Goal: Task Accomplishment & Management: Complete application form

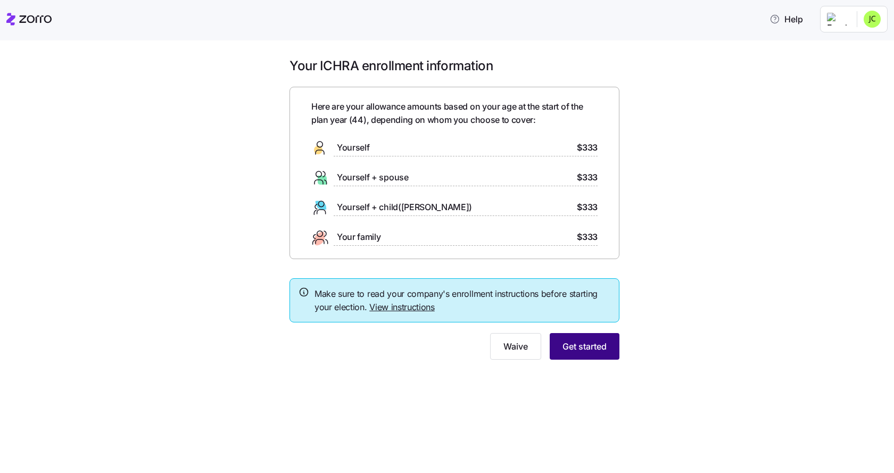
click at [577, 347] on span "Get started" at bounding box center [584, 346] width 44 height 13
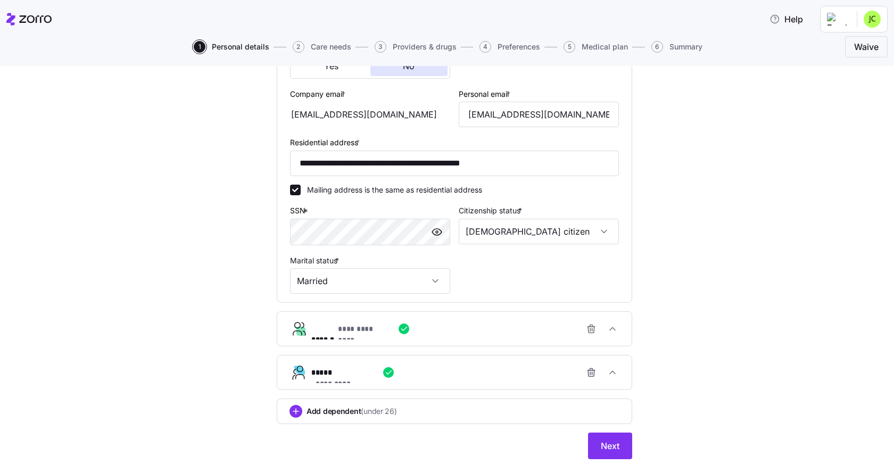
scroll to position [314, 0]
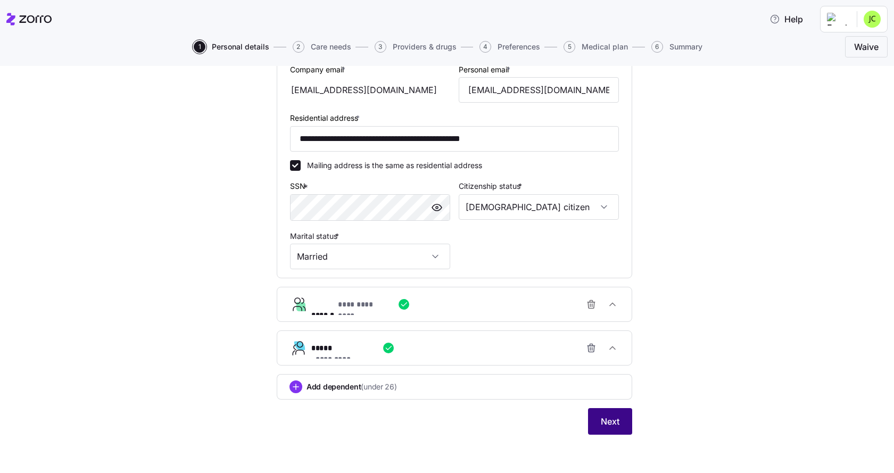
click at [588, 416] on button "Next" at bounding box center [610, 421] width 44 height 27
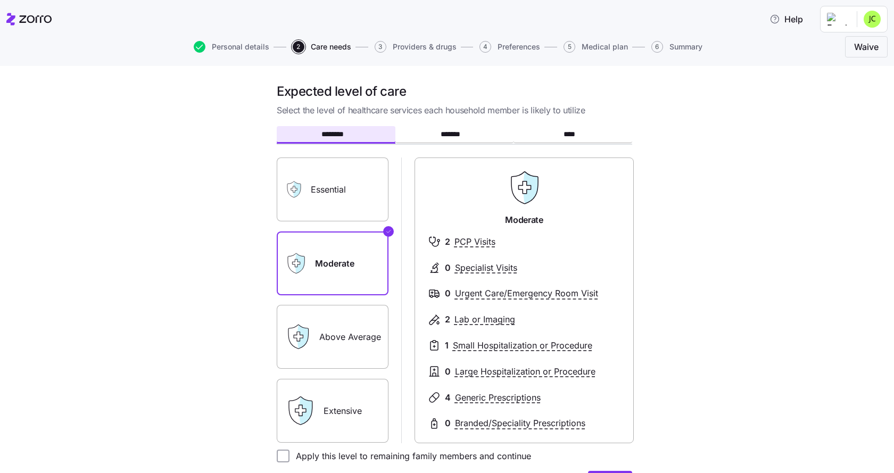
click at [310, 188] on label "Essential" at bounding box center [333, 189] width 112 height 64
click at [0, 0] on input "Essential" at bounding box center [0, 0] width 0 height 0
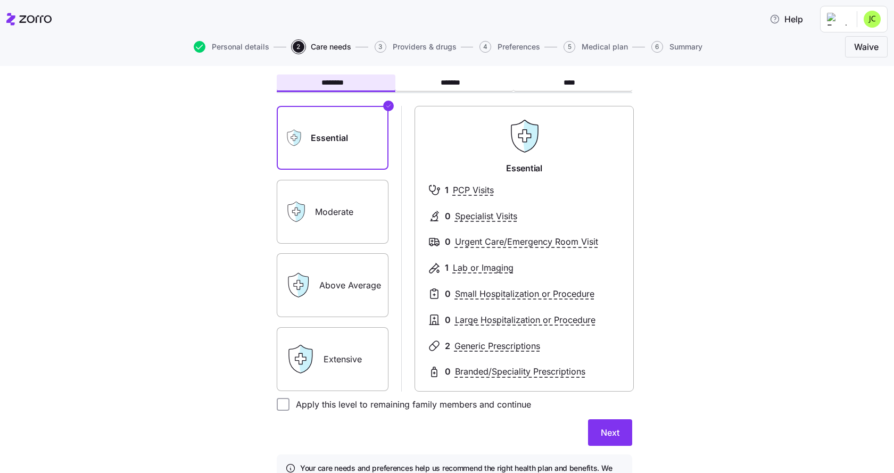
scroll to position [106, 0]
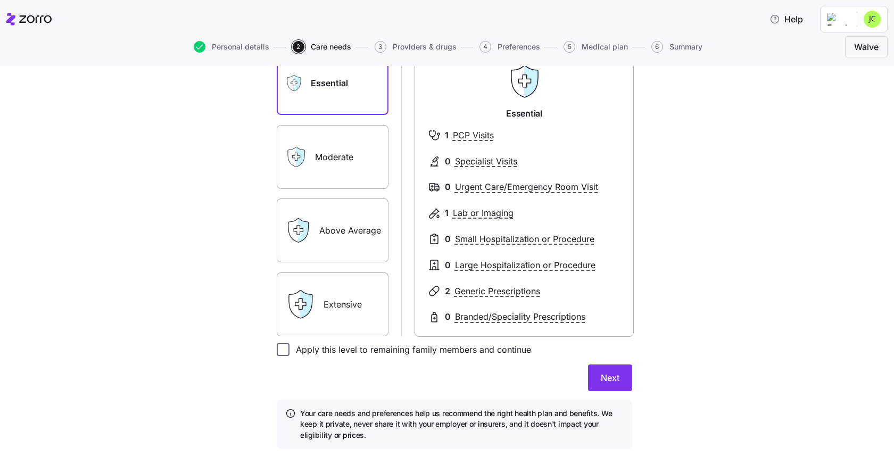
click at [278, 351] on input "Apply this level to remaining family members and continue" at bounding box center [283, 349] width 13 height 13
checkbox input "true"
click at [601, 377] on span "Next" at bounding box center [610, 377] width 19 height 13
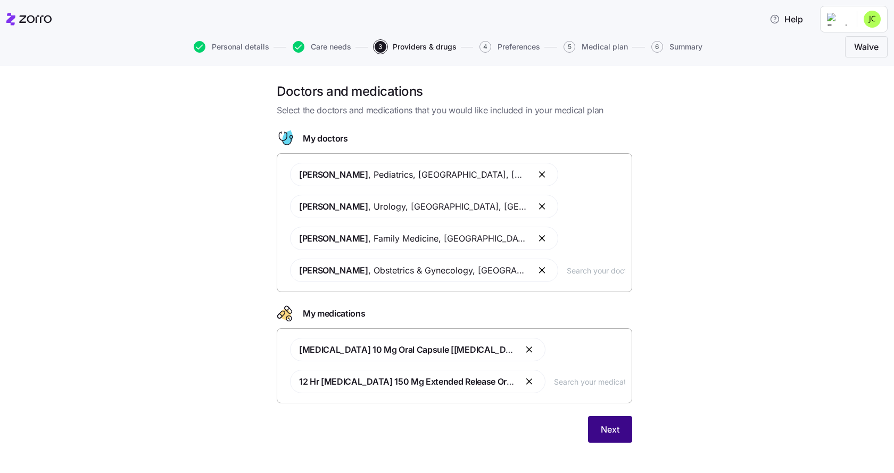
click at [595, 428] on button "Next" at bounding box center [610, 429] width 44 height 27
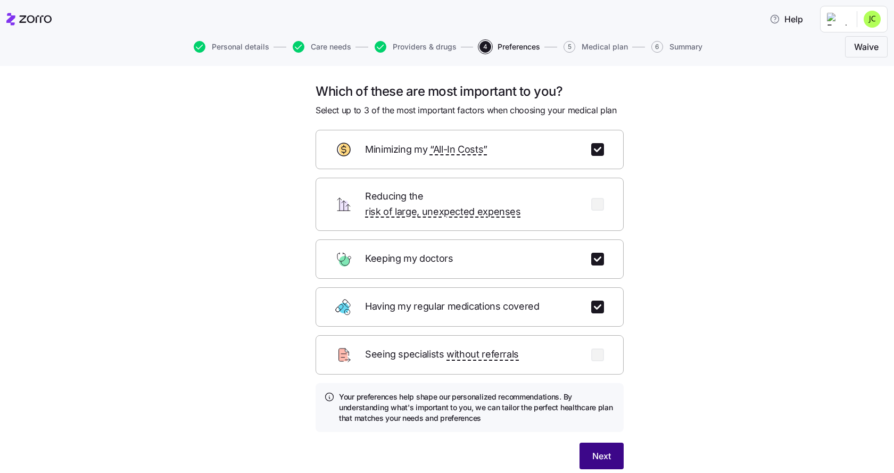
click at [599, 450] on span "Next" at bounding box center [601, 456] width 19 height 13
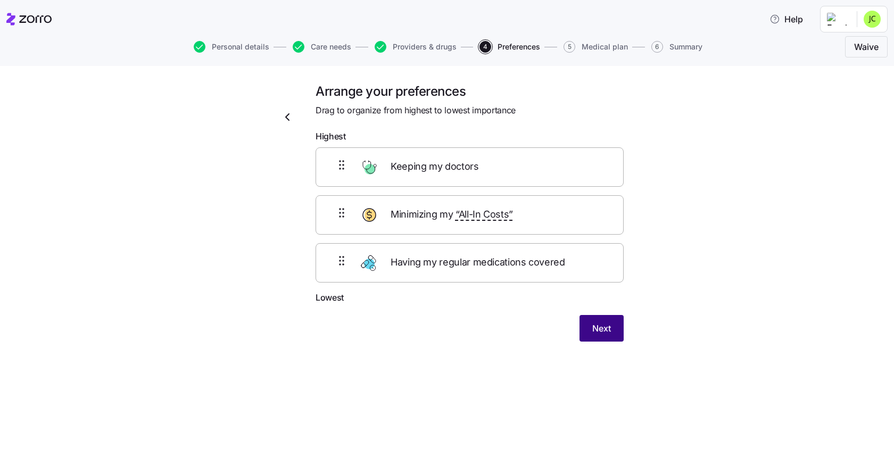
click at [608, 332] on span "Next" at bounding box center [601, 328] width 19 height 13
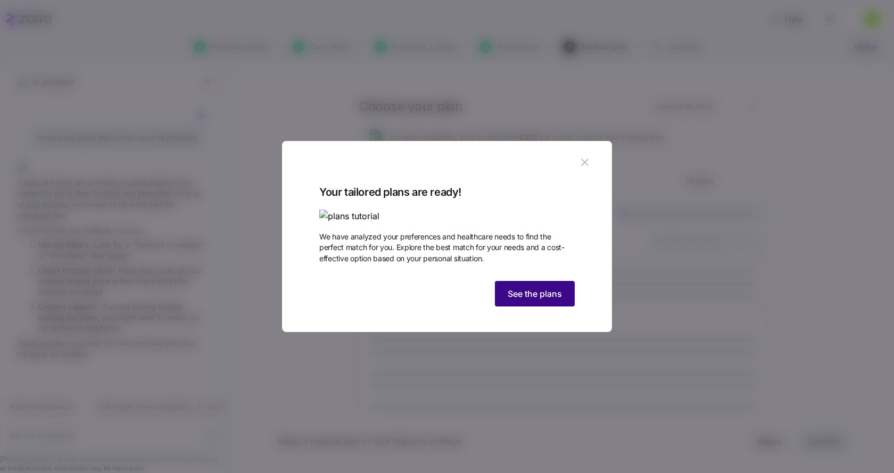
click at [526, 306] on button "See the plans" at bounding box center [535, 294] width 80 height 26
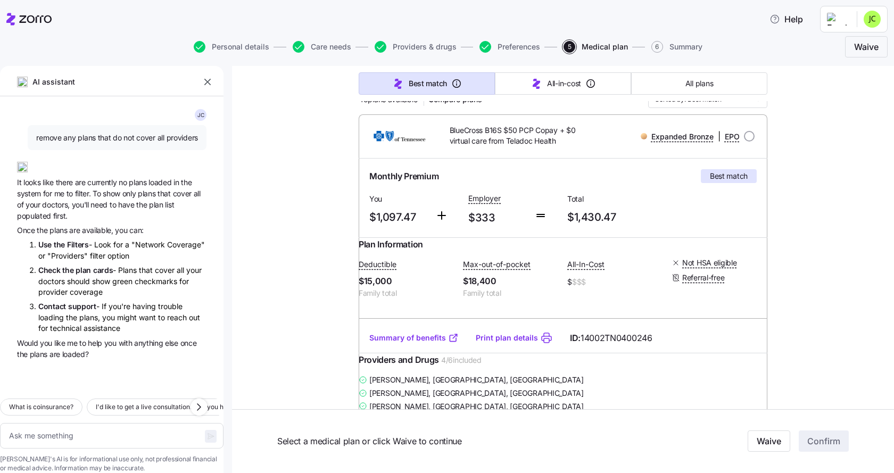
scroll to position [160, 0]
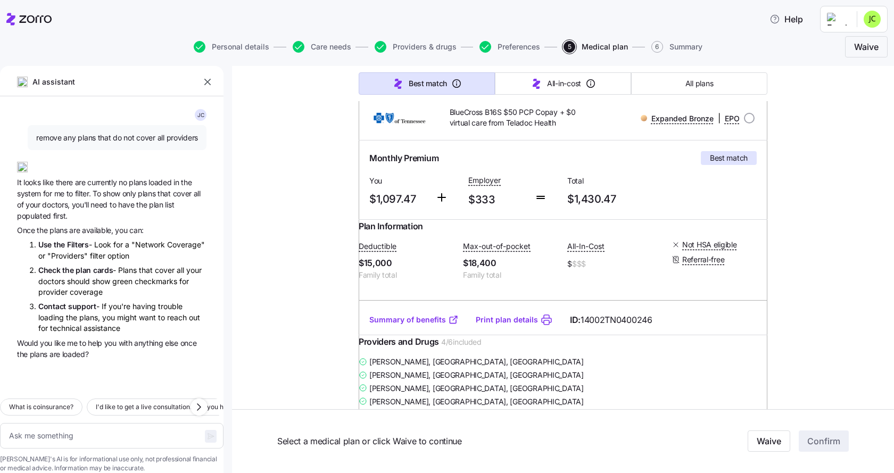
click at [400, 325] on link "Summary of benefits" at bounding box center [413, 319] width 89 height 11
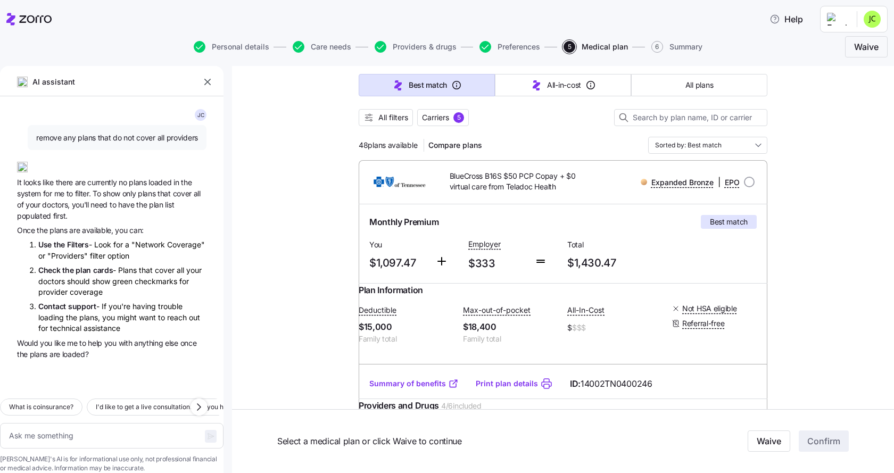
scroll to position [53, 0]
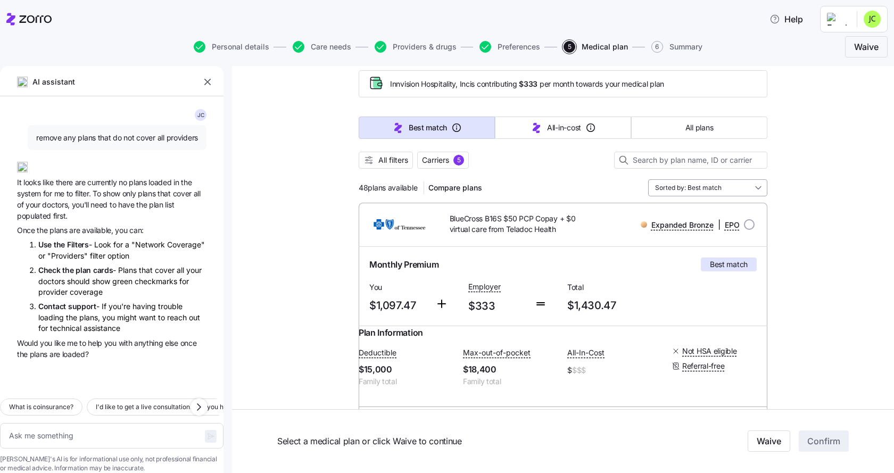
click at [684, 186] on input "Sorted by: Best match" at bounding box center [707, 187] width 119 height 17
click at [443, 158] on span "Carriers" at bounding box center [435, 160] width 27 height 11
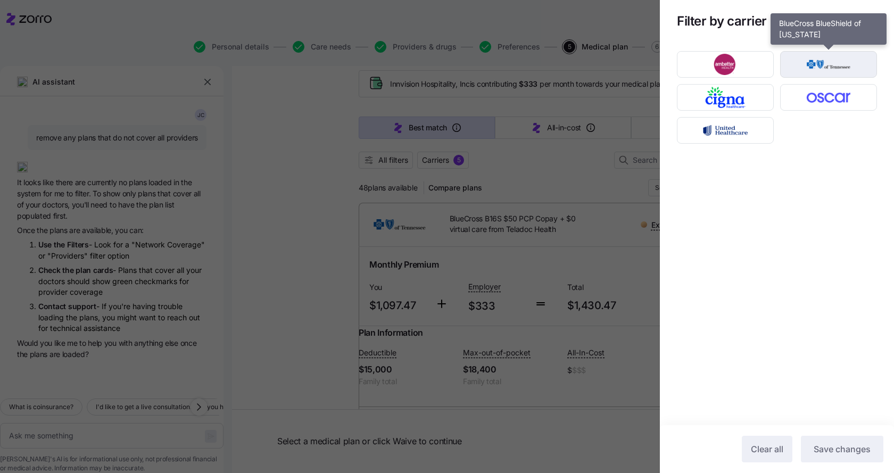
click at [815, 69] on img "button" at bounding box center [829, 64] width 78 height 21
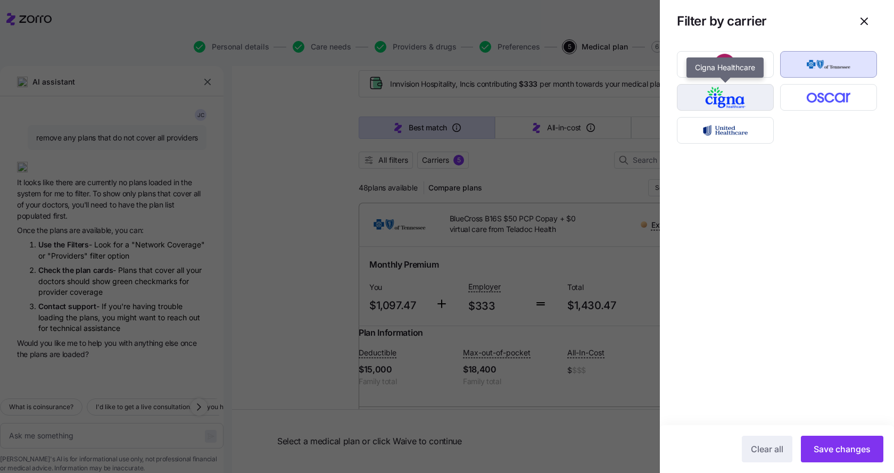
click at [751, 101] on img "button" at bounding box center [725, 97] width 78 height 21
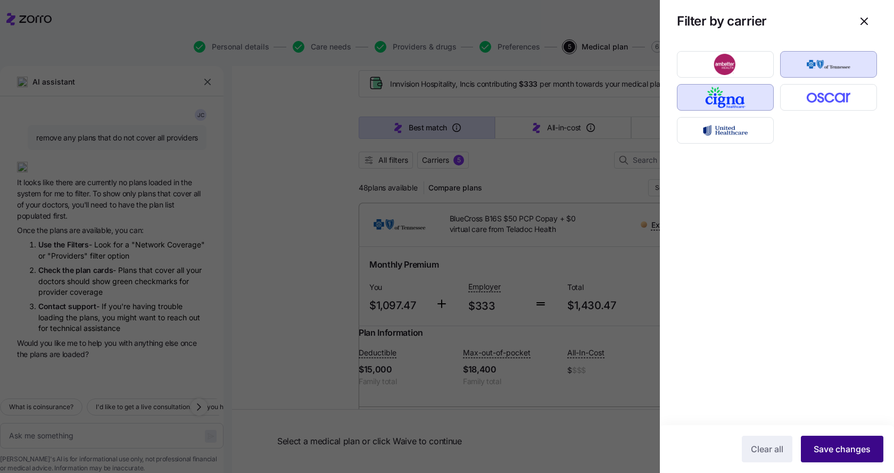
click at [829, 444] on span "Save changes" at bounding box center [841, 449] width 57 height 13
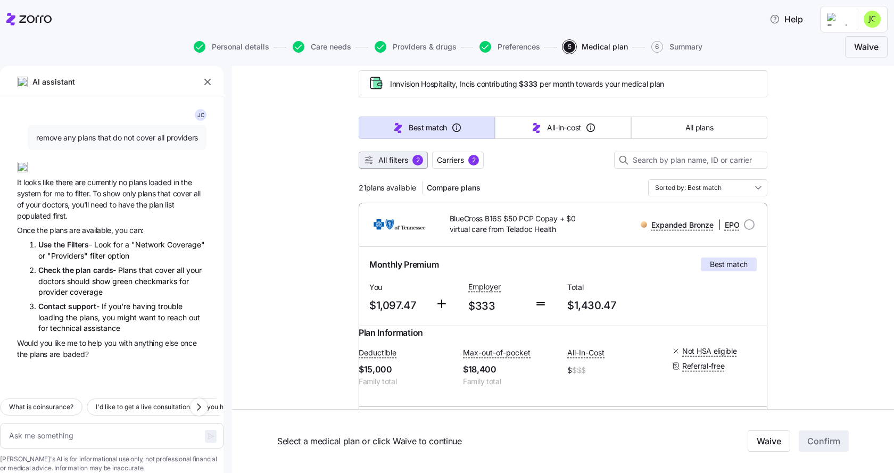
click at [398, 154] on button "All filters 2" at bounding box center [393, 160] width 69 height 17
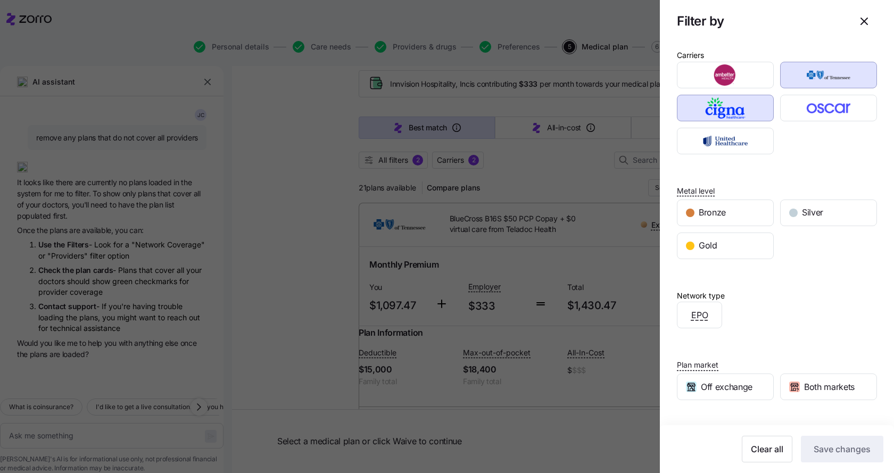
scroll to position [0, 0]
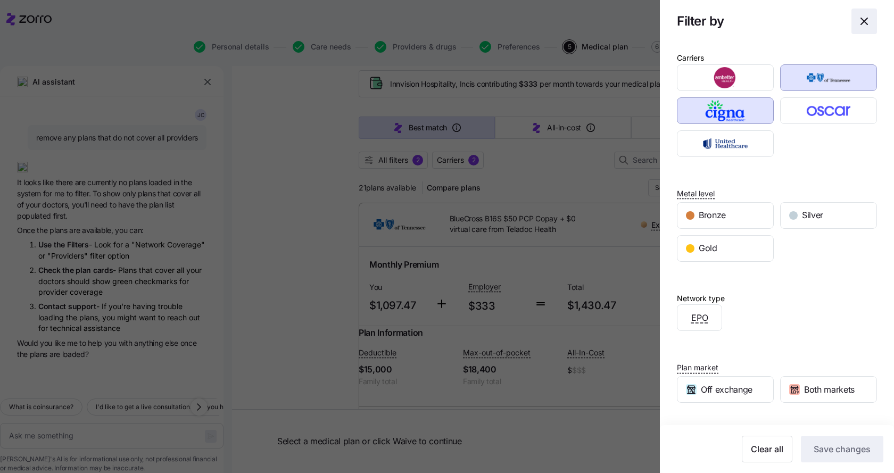
click at [858, 26] on icon "button" at bounding box center [864, 21] width 13 height 13
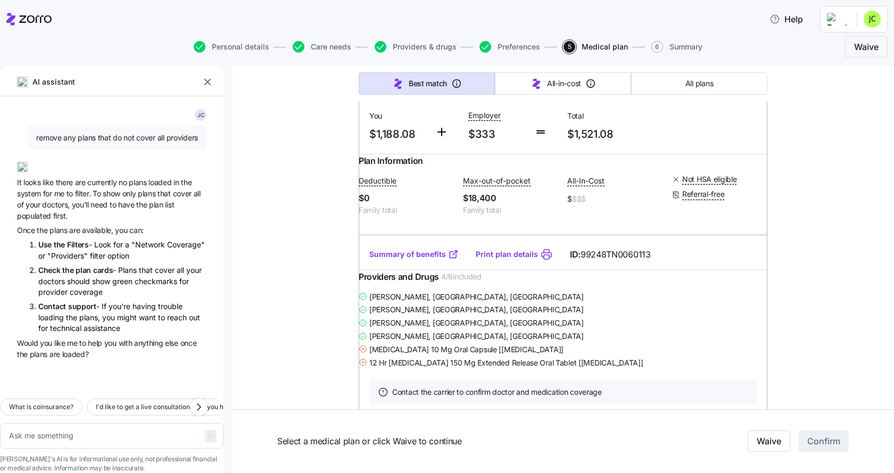
scroll to position [1011, 0]
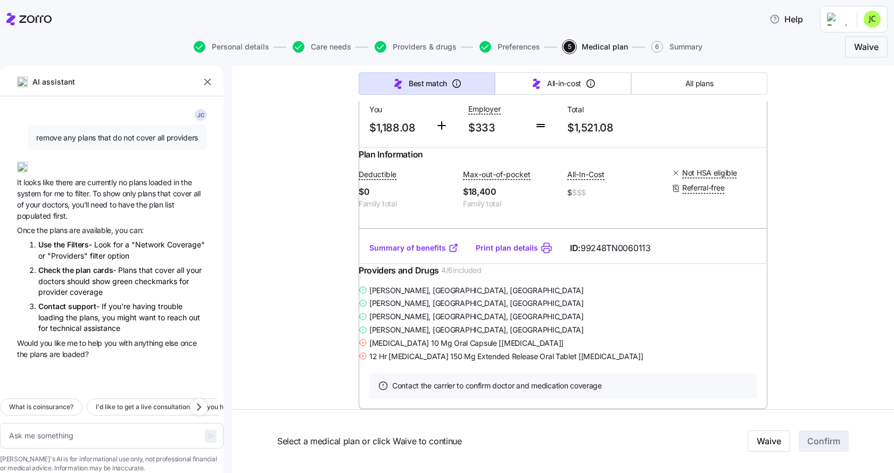
click at [413, 253] on link "Summary of benefits" at bounding box center [413, 248] width 89 height 11
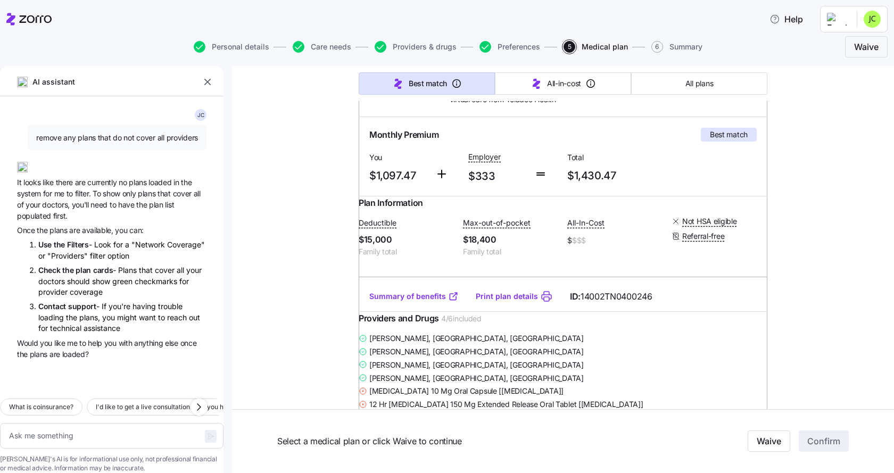
scroll to position [213, 0]
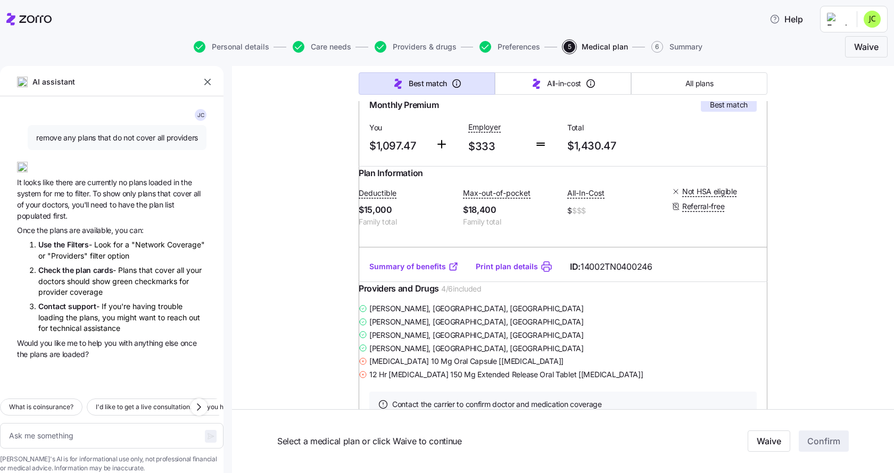
click at [508, 272] on link "Print plan details" at bounding box center [507, 266] width 62 height 11
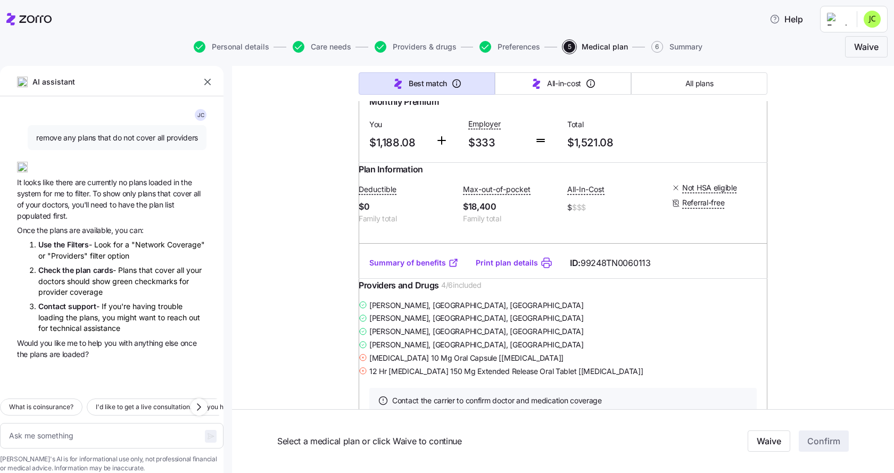
scroll to position [1011, 0]
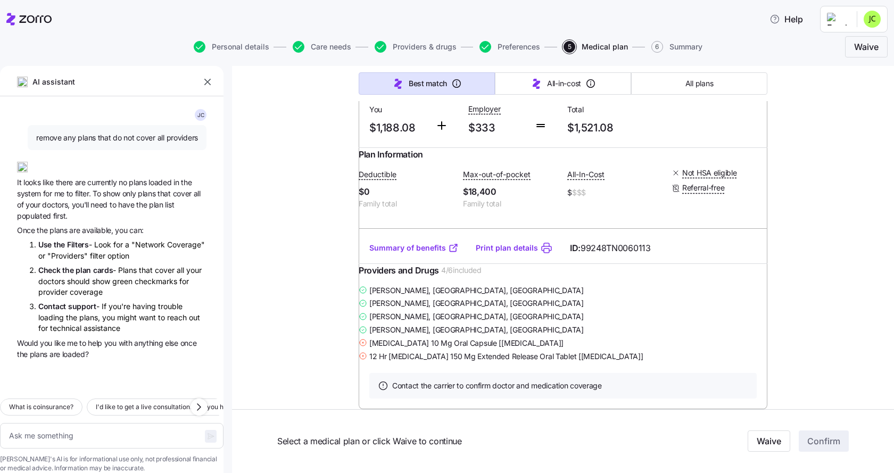
click at [503, 253] on link "Print plan details" at bounding box center [507, 248] width 62 height 11
type textarea "x"
click at [744, 55] on input "radio" at bounding box center [749, 50] width 11 height 11
radio input "true"
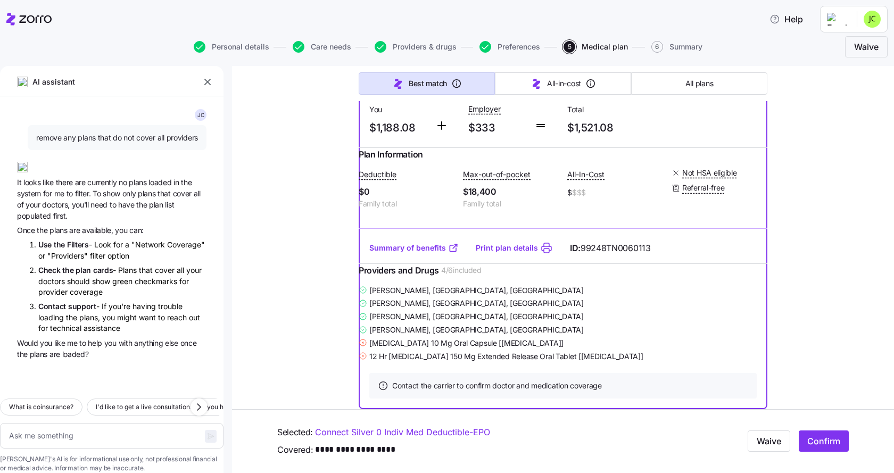
click at [819, 442] on span "Confirm" at bounding box center [823, 441] width 33 height 13
type textarea "x"
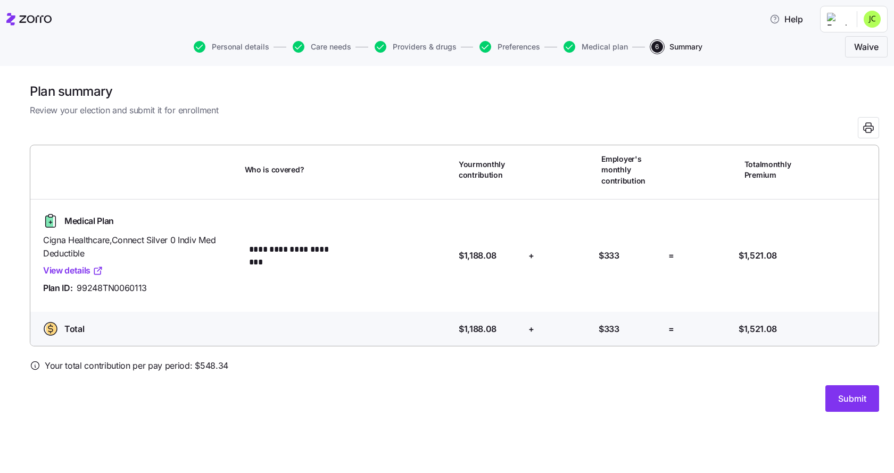
click at [849, 398] on span "Submit" at bounding box center [852, 398] width 28 height 13
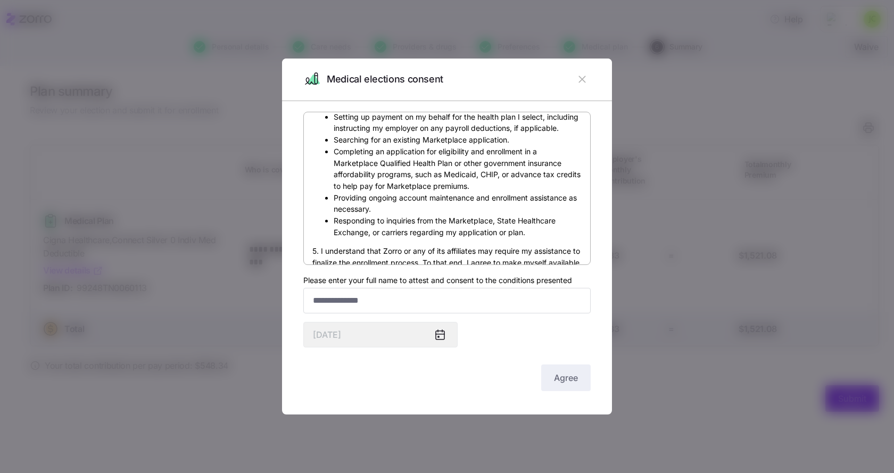
scroll to position [319, 0]
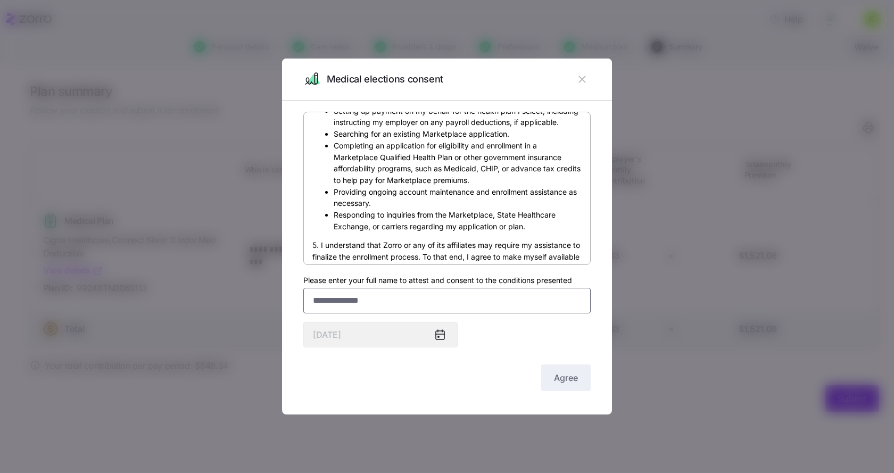
click at [352, 303] on input "Please enter your full name to attest and consent to the conditions presented" at bounding box center [446, 301] width 287 height 26
type input "**********"
click at [547, 381] on button "Agree" at bounding box center [565, 377] width 49 height 27
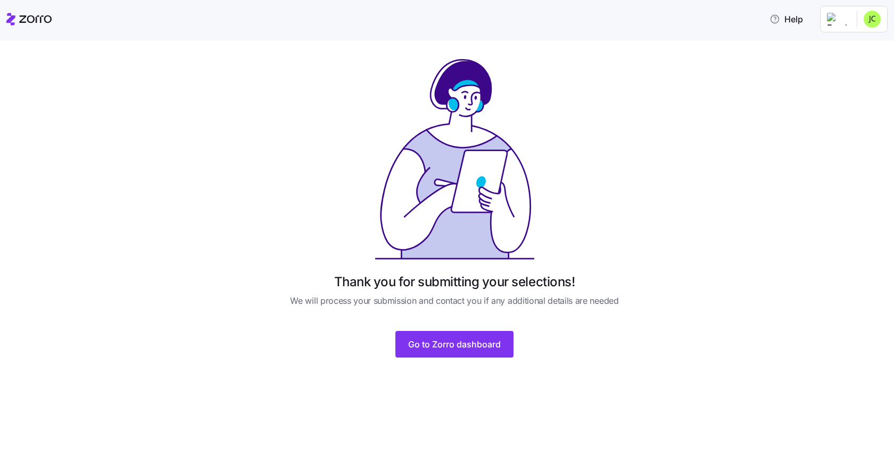
click at [460, 341] on span "Go to Zorro dashboard" at bounding box center [454, 344] width 93 height 13
